Goal: Task Accomplishment & Management: Manage account settings

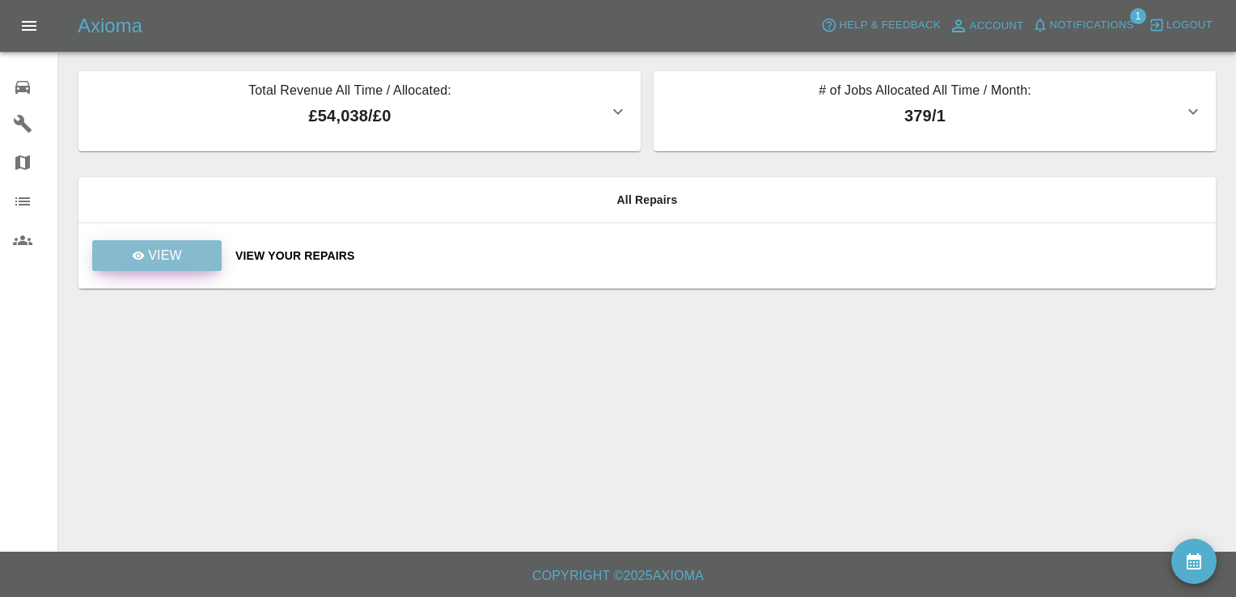
click at [167, 250] on p "View" at bounding box center [165, 255] width 34 height 19
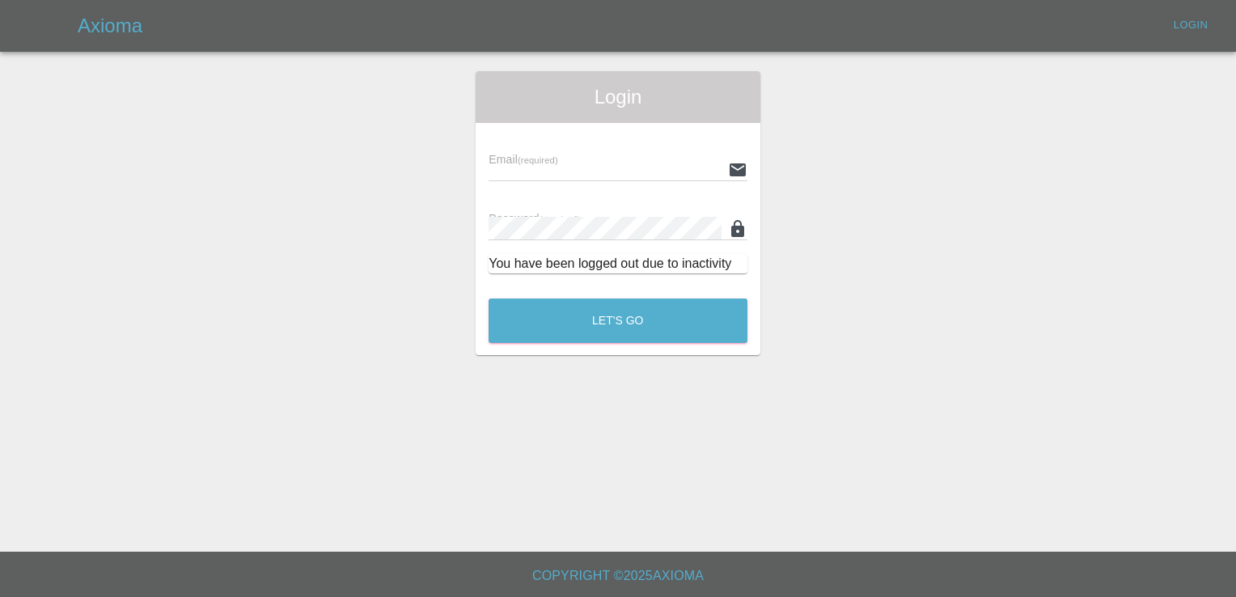
type input "[EMAIL_ADDRESS][DOMAIN_NAME]"
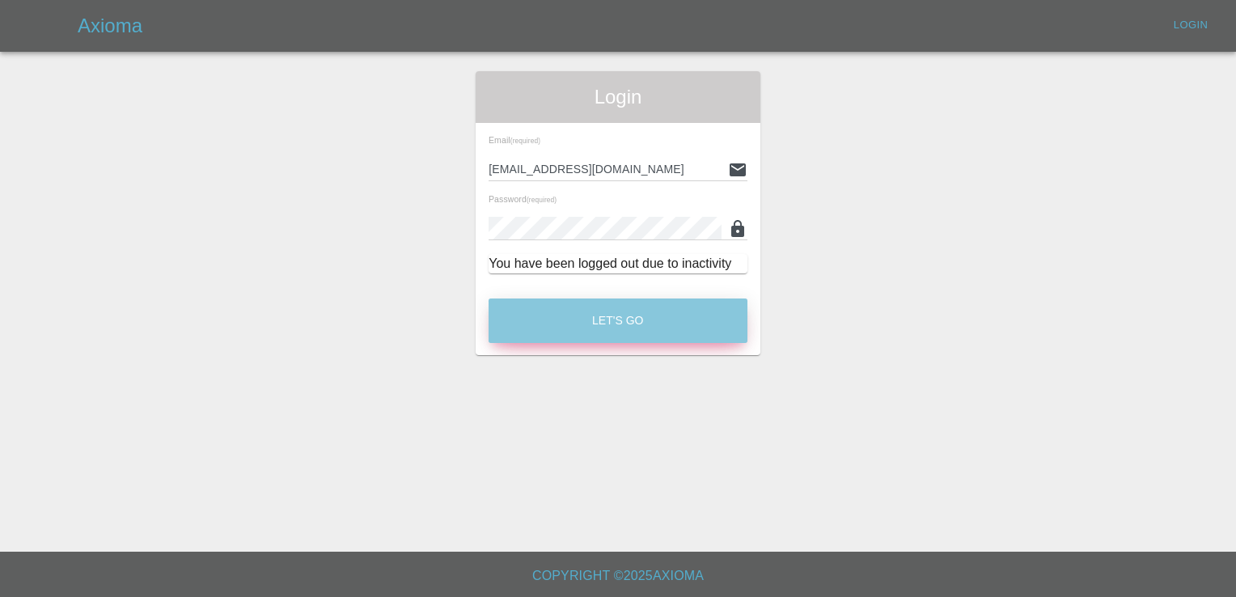
click at [619, 316] on button "Let's Go" at bounding box center [618, 321] width 259 height 45
